Goal: Obtain resource: Obtain resource

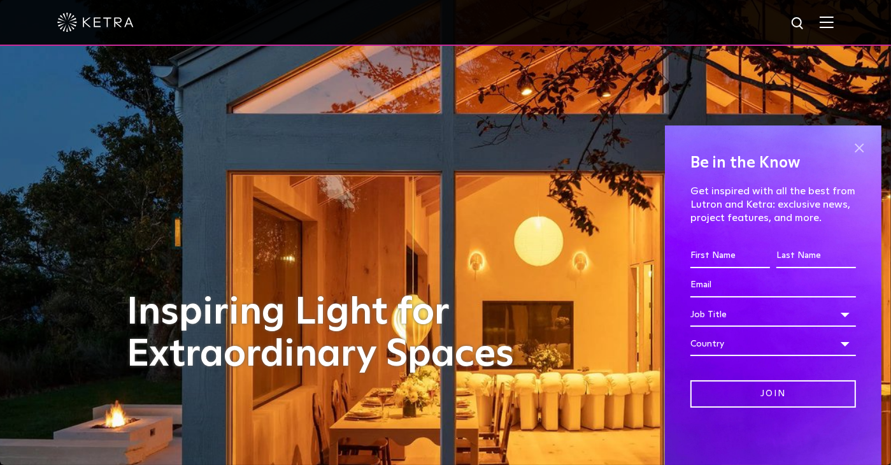
click at [851, 147] on span at bounding box center [859, 147] width 19 height 19
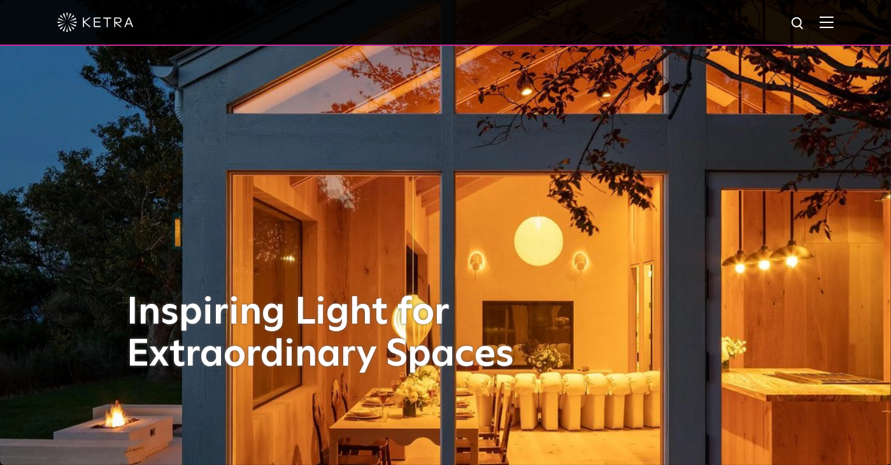
click at [834, 20] on img at bounding box center [827, 22] width 14 height 12
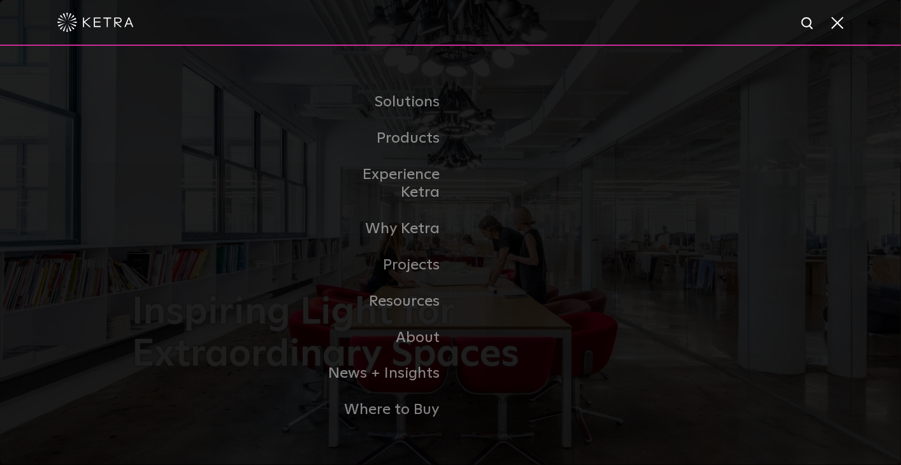
click at [0, 0] on link "Residential Products" at bounding box center [0, 0] width 0 height 0
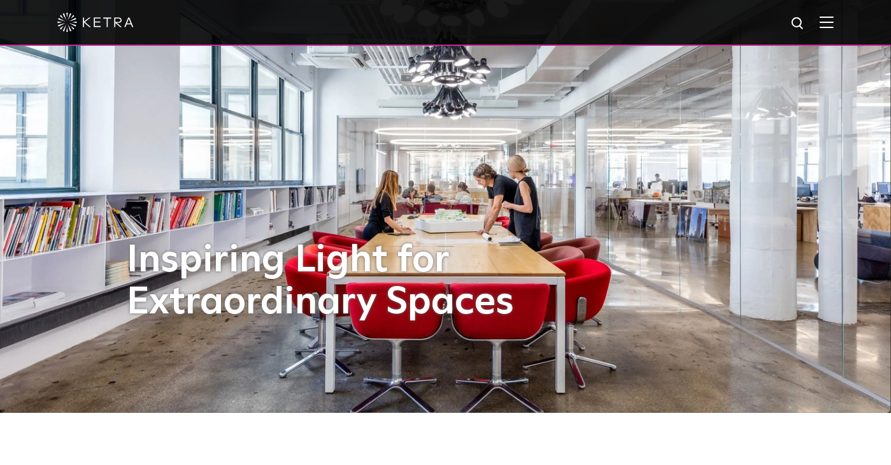
scroll to position [127, 0]
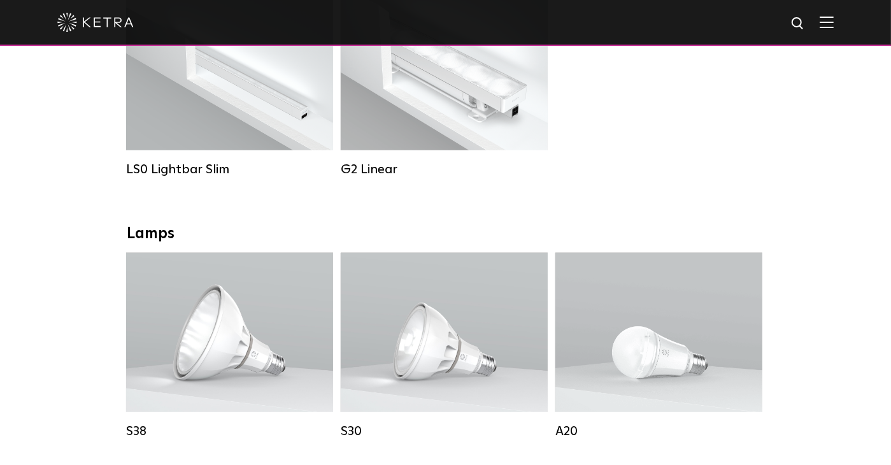
scroll to position [573, 0]
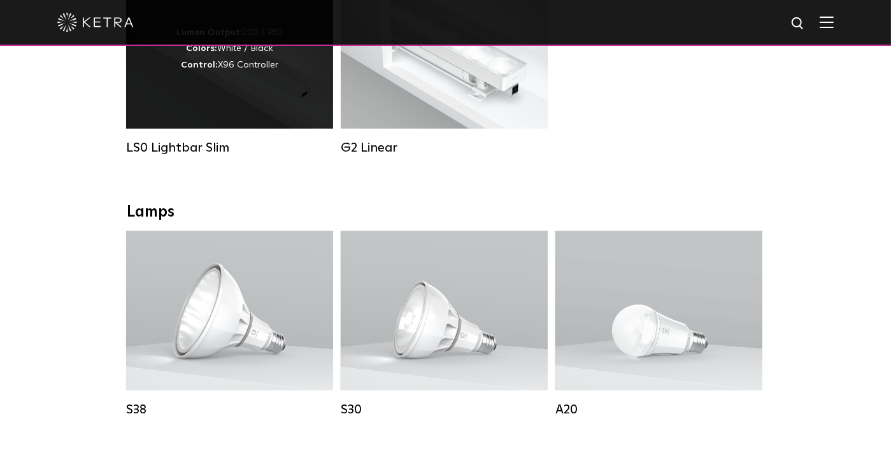
drag, startPoint x: 257, startPoint y: 98, endPoint x: 250, endPoint y: 112, distance: 16.0
click at [257, 99] on div "Lumen Output: 200 / 350 Colors: White / Black Control: X96 Controller" at bounding box center [229, 48] width 207 height 159
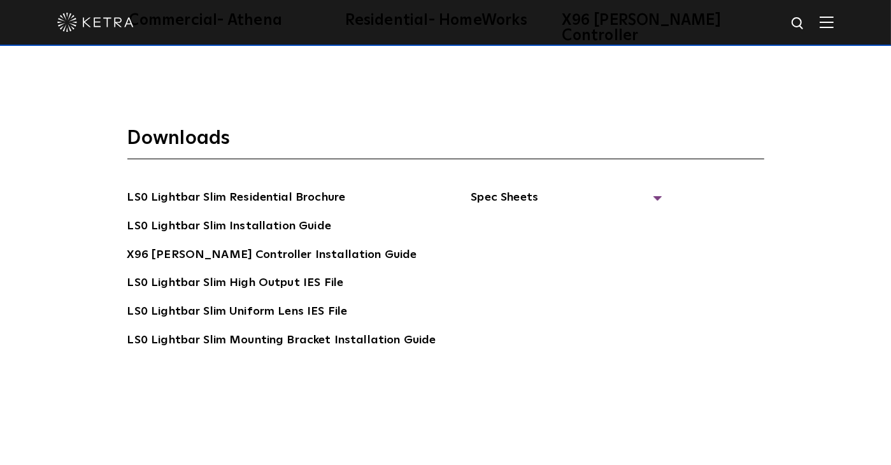
scroll to position [2358, 0]
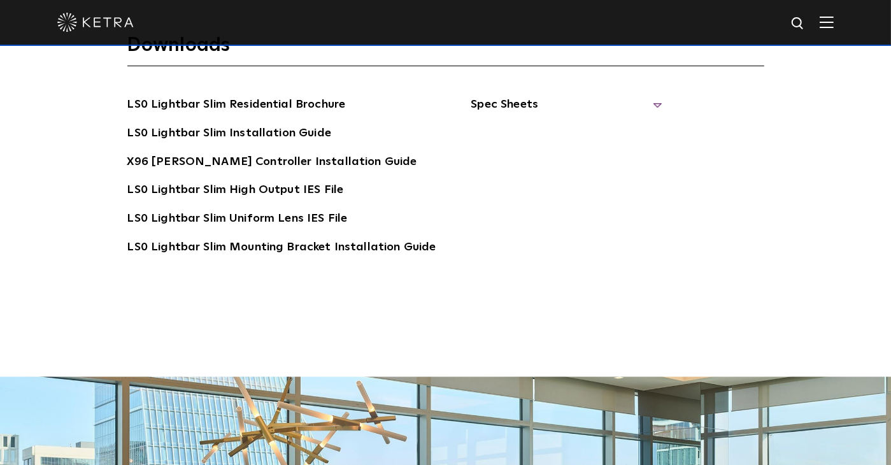
click at [520, 96] on span "Spec Sheets" at bounding box center [566, 110] width 191 height 28
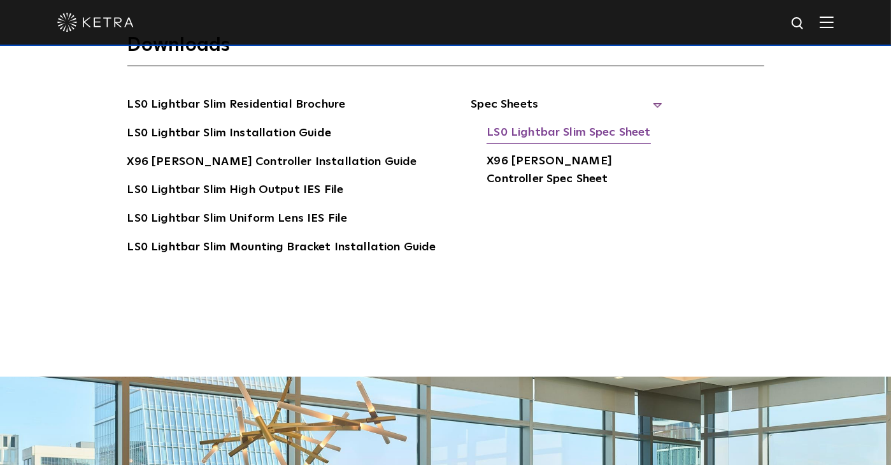
click at [533, 124] on link "LS0 Lightbar Slim Spec Sheet" at bounding box center [569, 134] width 164 height 20
